Goal: Transaction & Acquisition: Download file/media

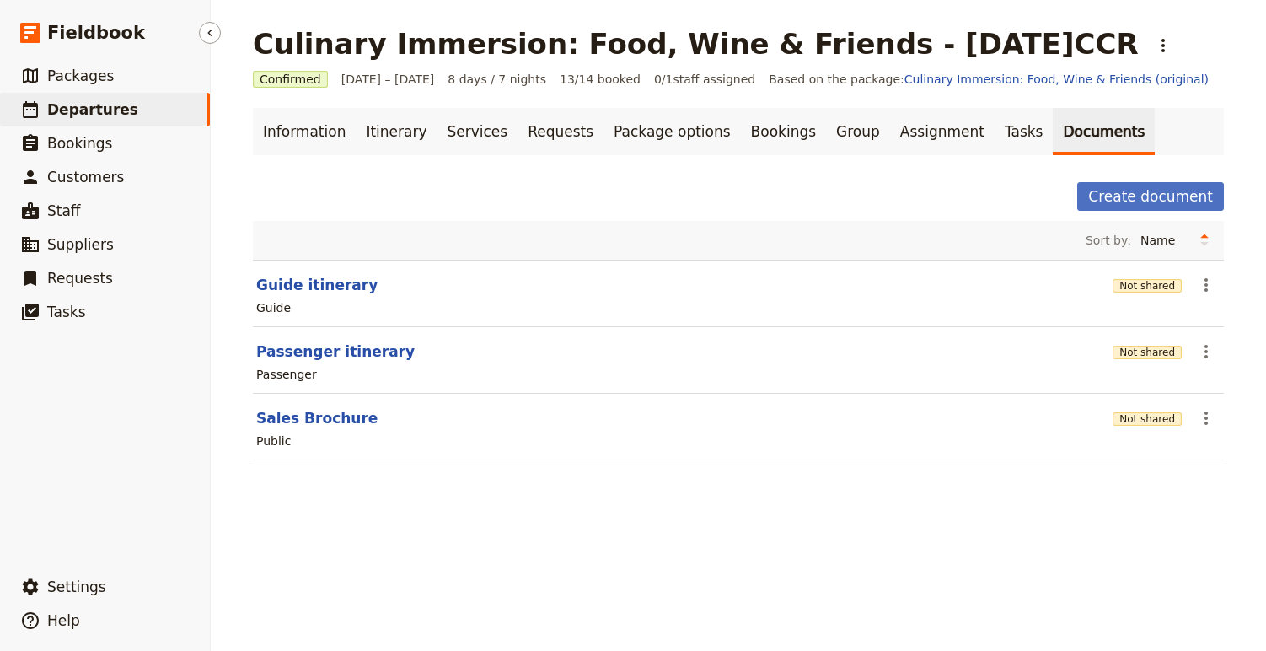
click at [108, 115] on span "Departures" at bounding box center [92, 109] width 91 height 17
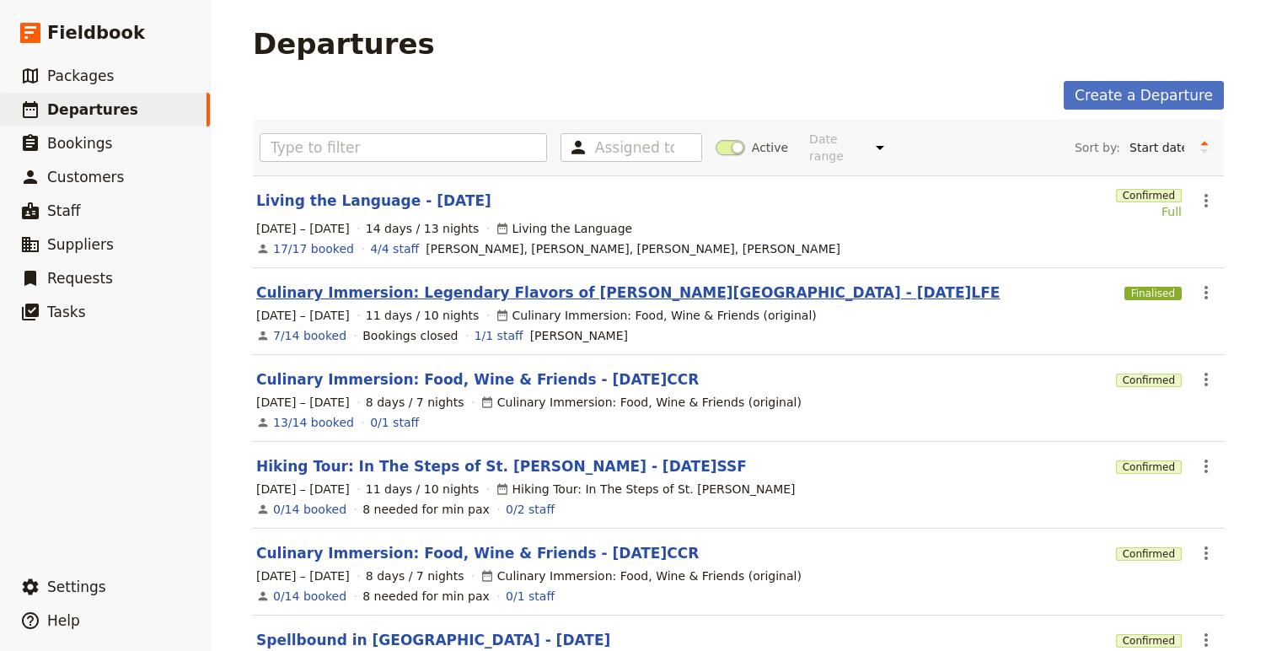
click at [347, 282] on link "Culinary Immersion: Legendary Flavors of [PERSON_NAME][GEOGRAPHIC_DATA] - [DATE…" at bounding box center [627, 292] width 743 height 20
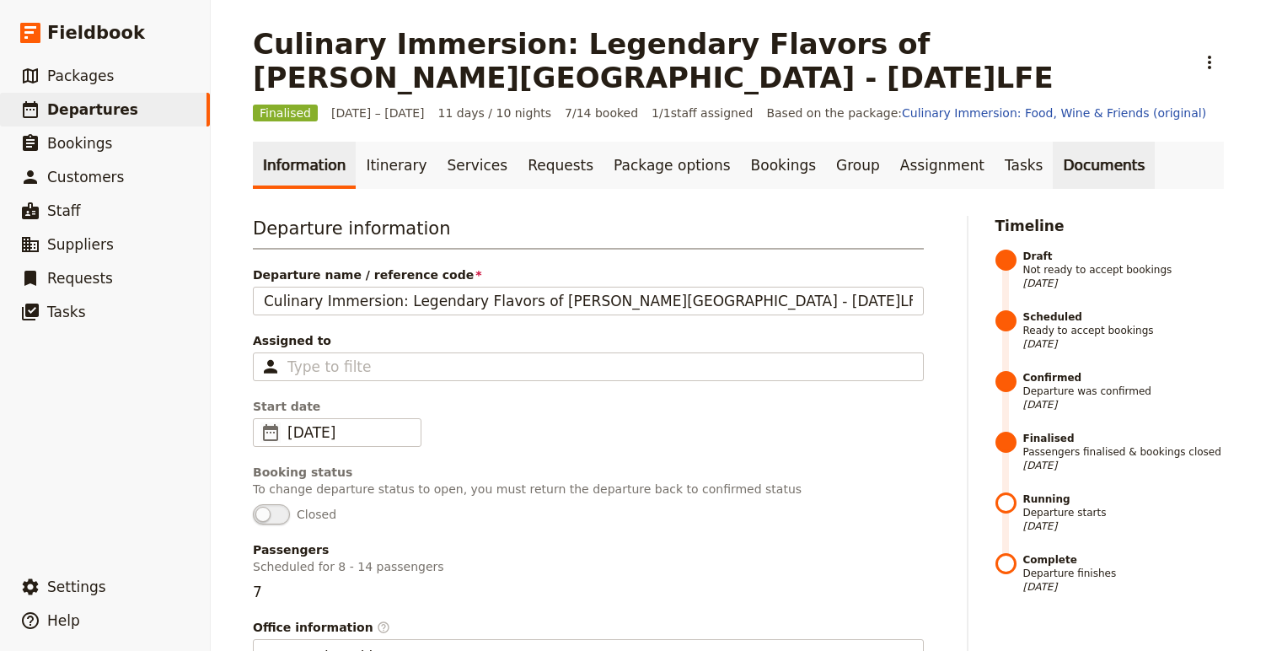
click at [1053, 164] on link "Documents" at bounding box center [1104, 165] width 102 height 47
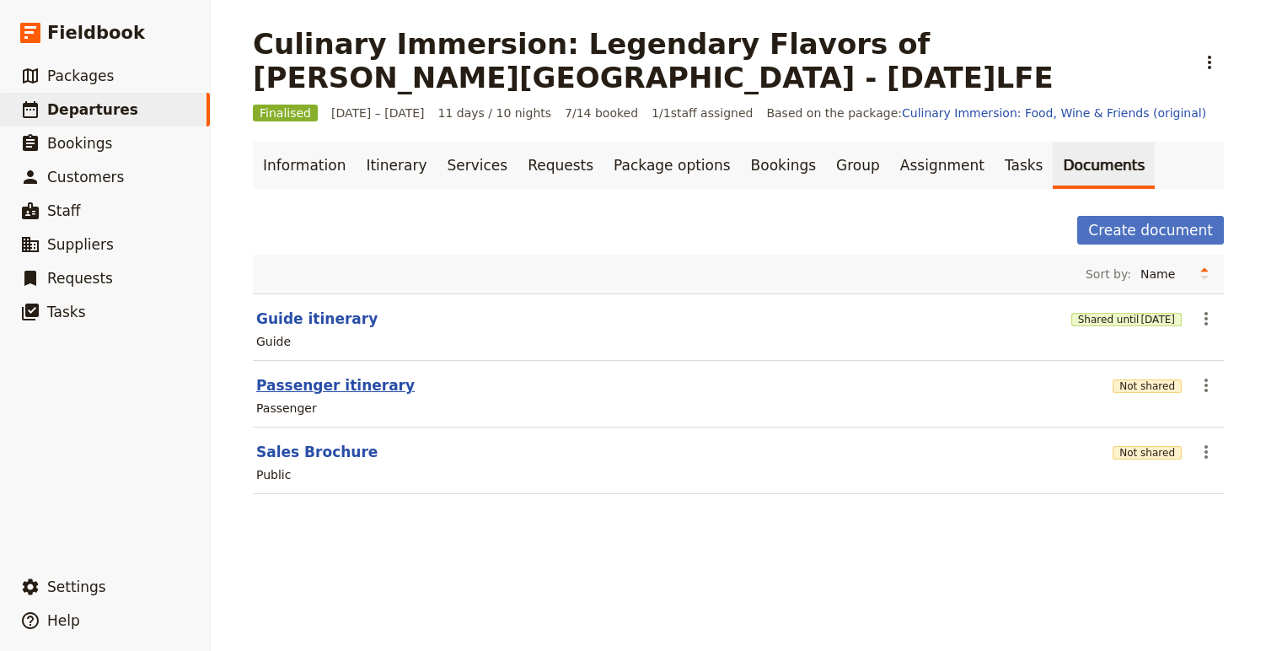
click at [354, 388] on button "Passenger itinerary" at bounding box center [335, 385] width 158 height 20
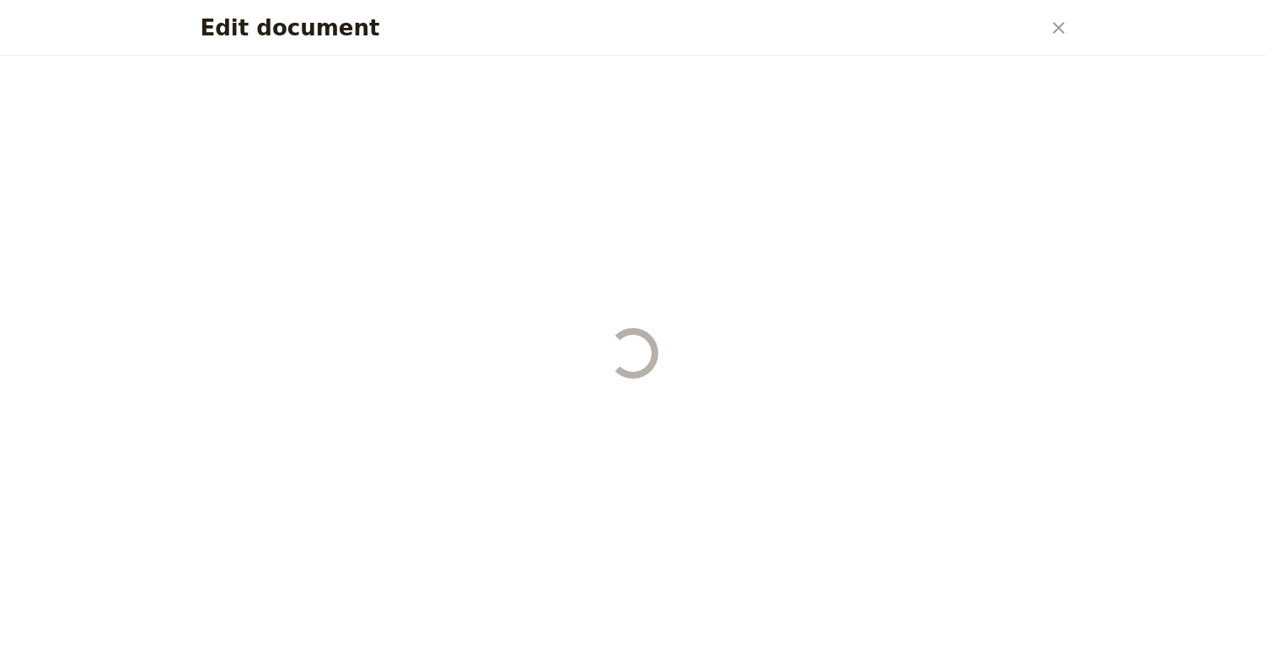
select select "PASSENGER"
select select "RUN_SHEET"
select select "DEFAULT"
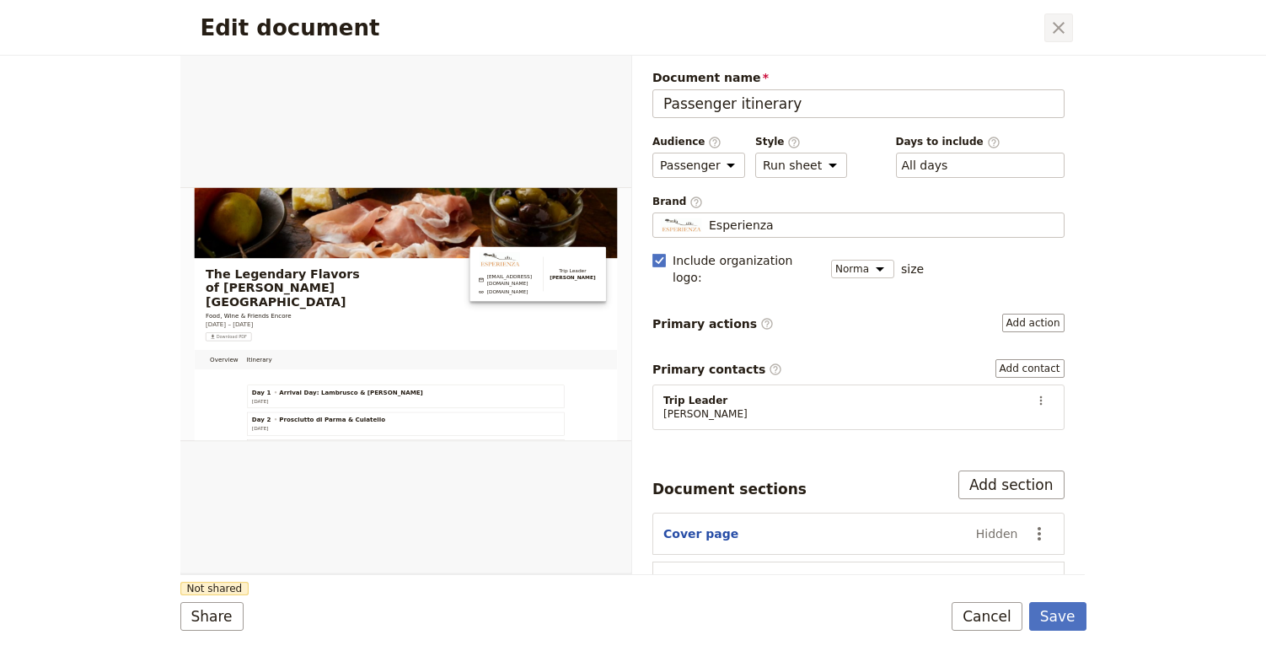
click at [1053, 34] on icon "Close dialog" at bounding box center [1059, 28] width 20 height 20
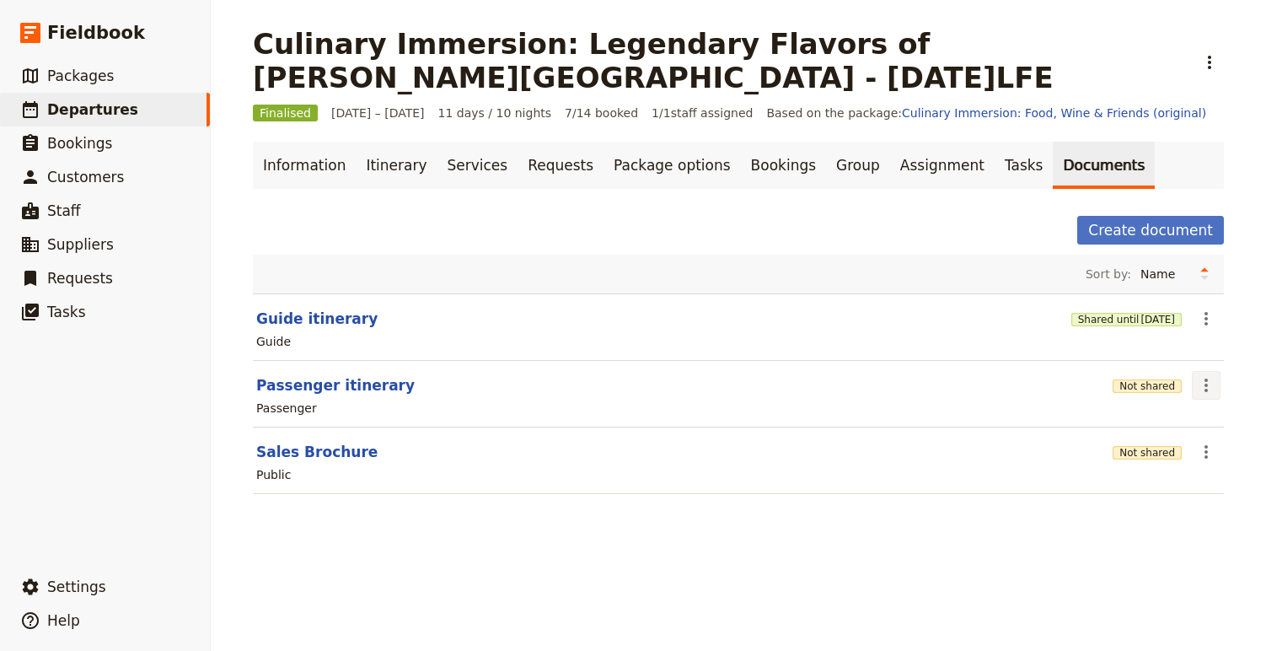
click at [1202, 394] on icon "Actions" at bounding box center [1206, 385] width 20 height 20
click at [1141, 421] on span "Share" at bounding box center [1125, 422] width 34 height 17
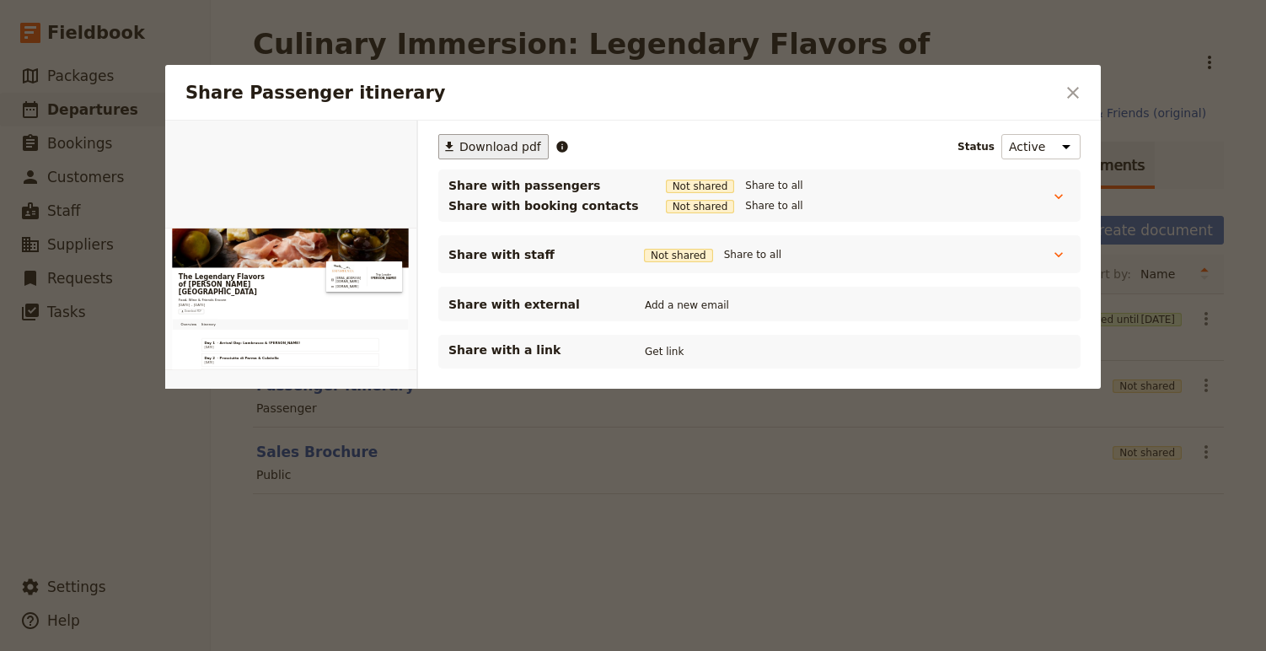
click at [474, 142] on span "Download pdf" at bounding box center [500, 146] width 82 height 17
click at [1183, 168] on div at bounding box center [633, 325] width 1266 height 651
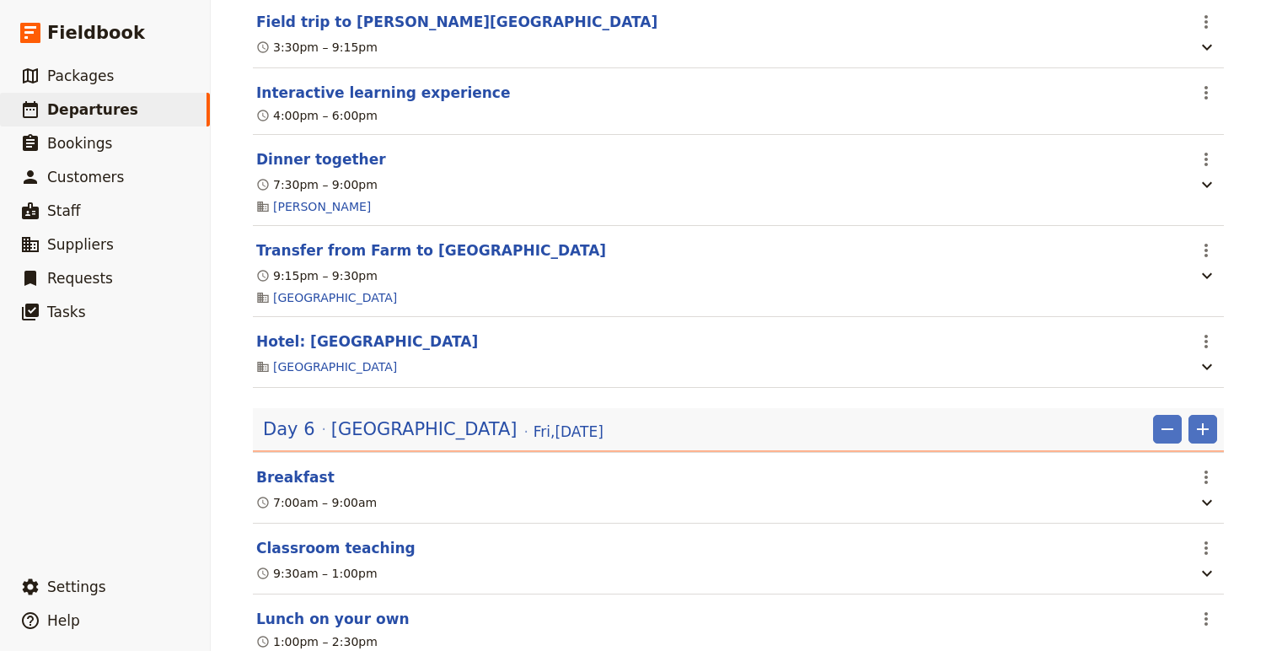
scroll to position [2836, 0]
